Goal: Transaction & Acquisition: Purchase product/service

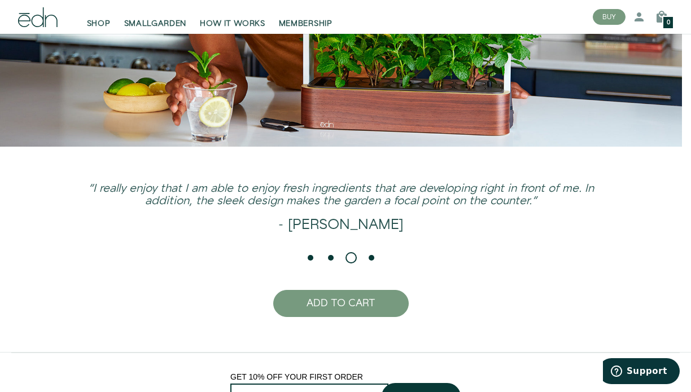
scroll to position [2055, 0]
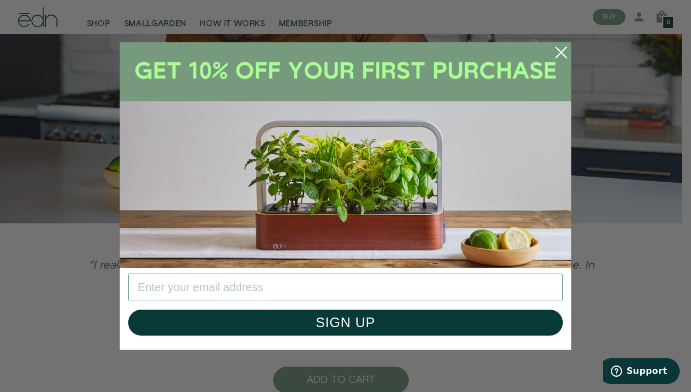
click at [561, 51] on circle "Close dialog" at bounding box center [561, 52] width 25 height 25
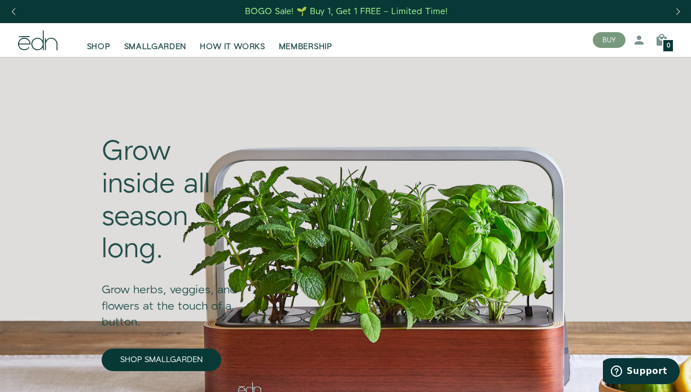
scroll to position [0, 0]
click at [151, 43] on span "SMALLGARDEN" at bounding box center [155, 46] width 63 height 11
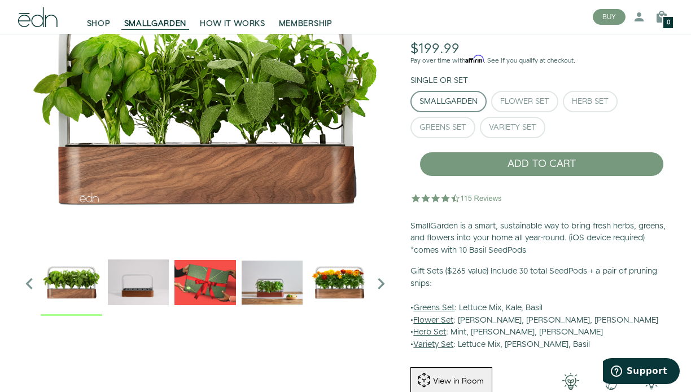
scroll to position [130, 0]
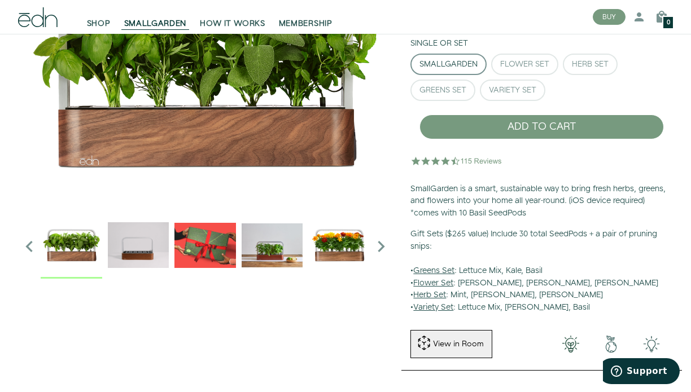
click at [375, 246] on icon "Next slide" at bounding box center [381, 246] width 23 height 23
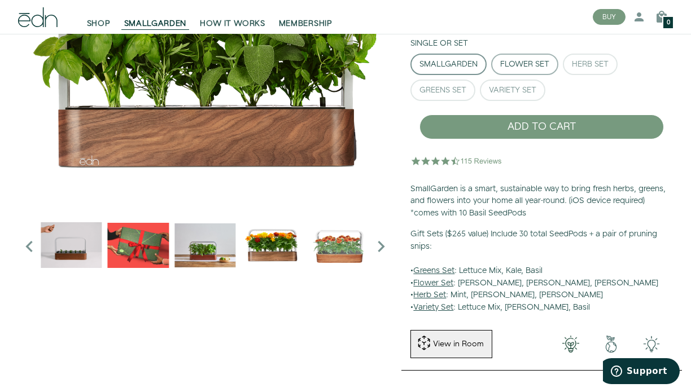
click at [526, 60] on div "Flower Set" at bounding box center [524, 64] width 49 height 8
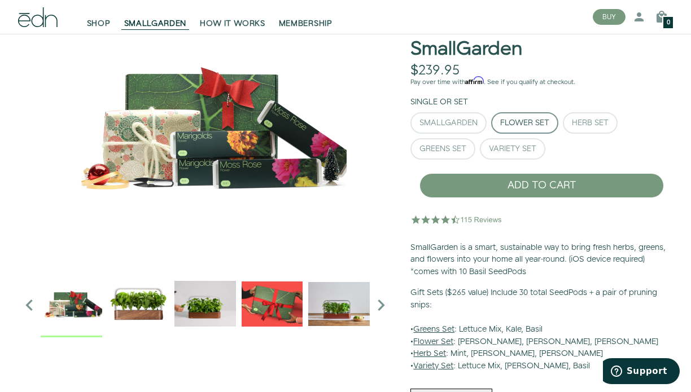
scroll to position [71, 0]
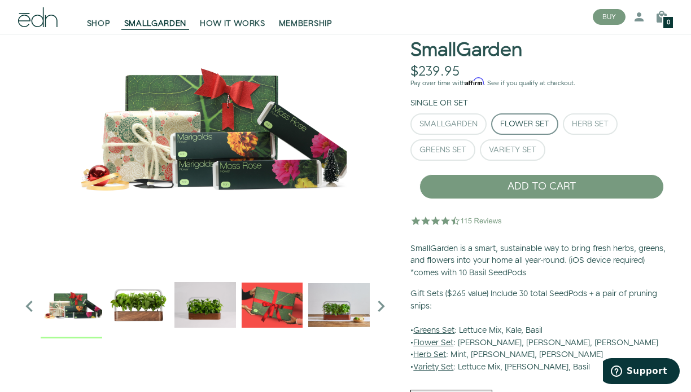
click at [247, 146] on img at bounding box center [205, 127] width 374 height 282
click at [382, 304] on icon "Next slide" at bounding box center [381, 306] width 23 height 23
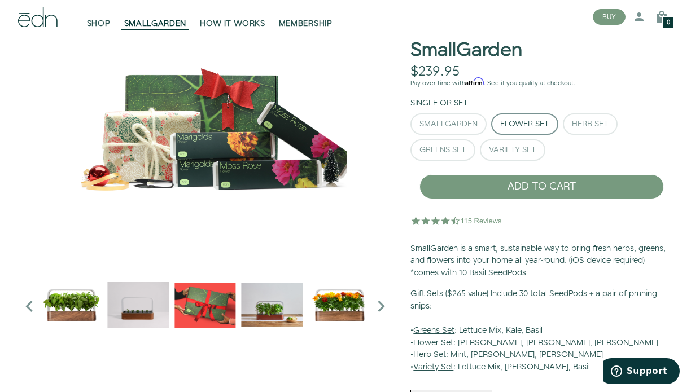
click at [382, 304] on icon "Next slide" at bounding box center [381, 306] width 23 height 23
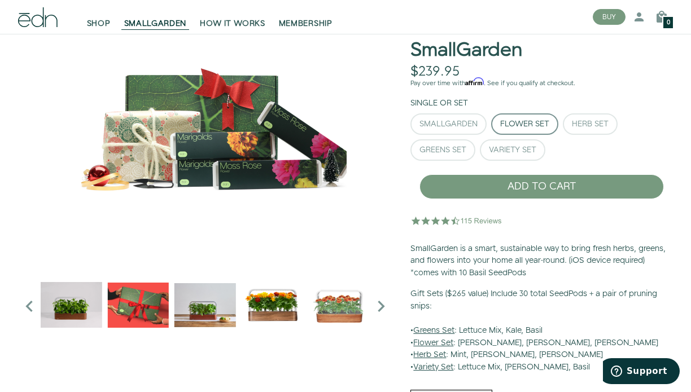
click at [382, 304] on icon "Next slide" at bounding box center [381, 306] width 23 height 23
click at [260, 310] on img "5 / 6" at bounding box center [273, 305] width 62 height 62
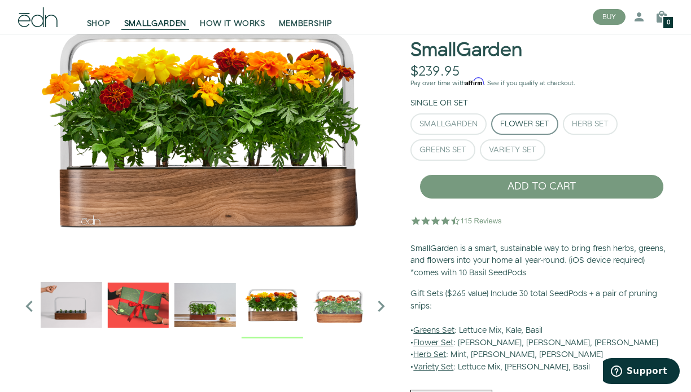
click at [336, 310] on img "6 / 6" at bounding box center [339, 305] width 62 height 62
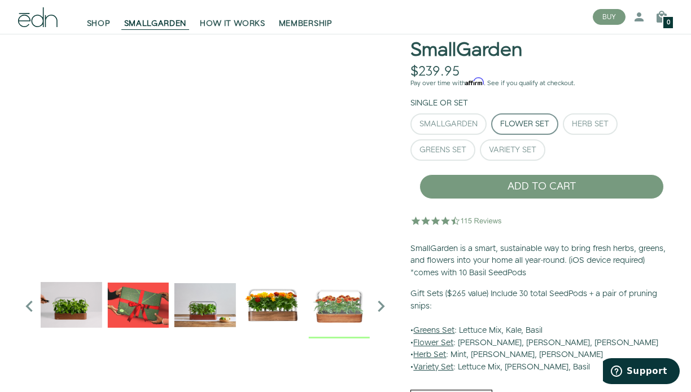
drag, startPoint x: 209, startPoint y: 138, endPoint x: 352, endPoint y: 144, distance: 142.4
click at [352, 144] on div "SmallGarden. Use mouse, touch or arrow keys to move." at bounding box center [205, 127] width 374 height 282
click at [258, 308] on img "5 / 6" at bounding box center [273, 305] width 62 height 62
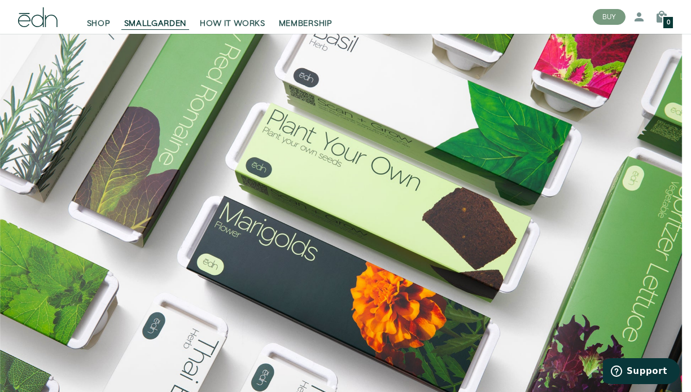
scroll to position [914, 0]
